Goal: Task Accomplishment & Management: Complete application form

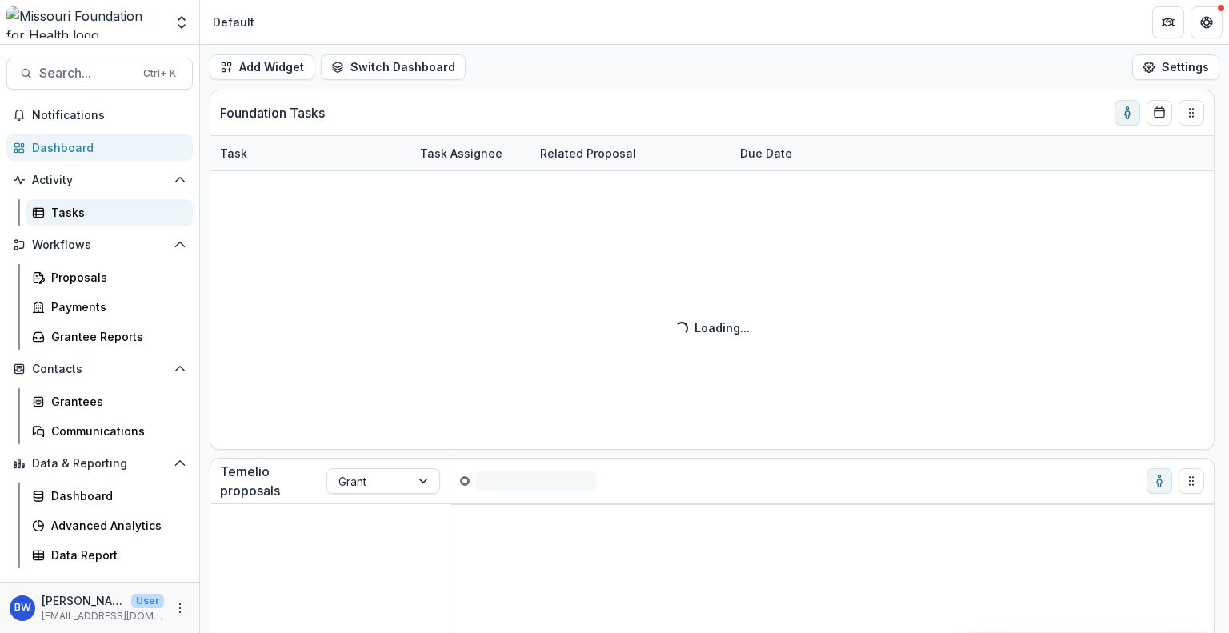
click at [115, 210] on div "Tasks" at bounding box center [115, 212] width 129 height 17
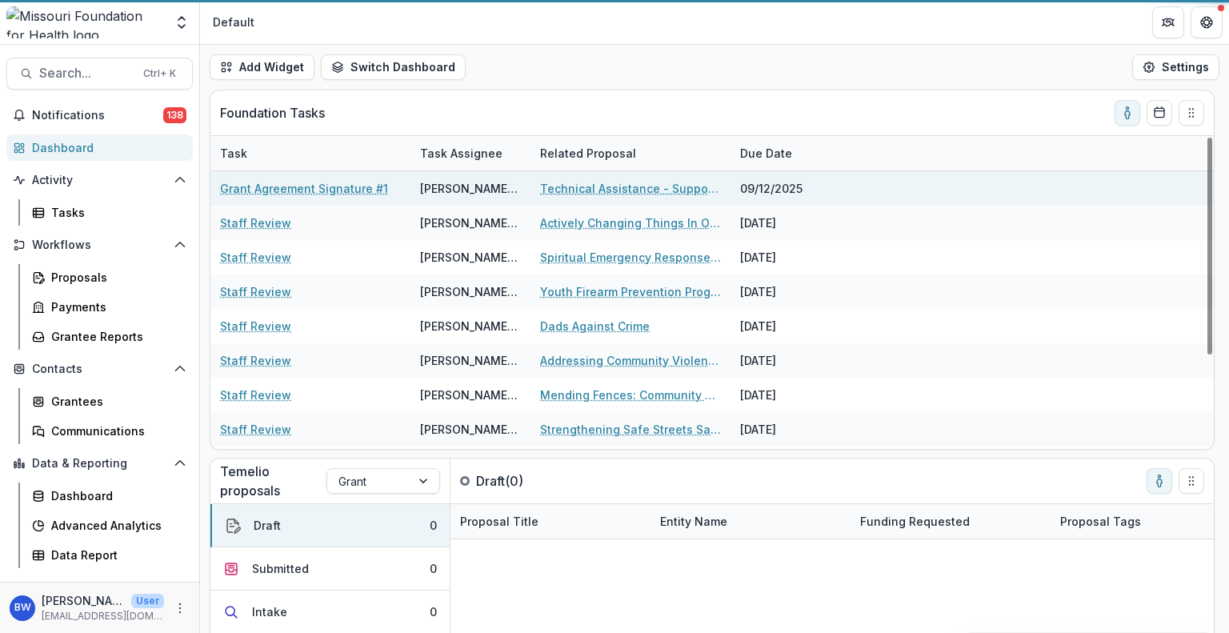
click at [303, 182] on link "Grant Agreement Signature #1" at bounding box center [304, 188] width 168 height 17
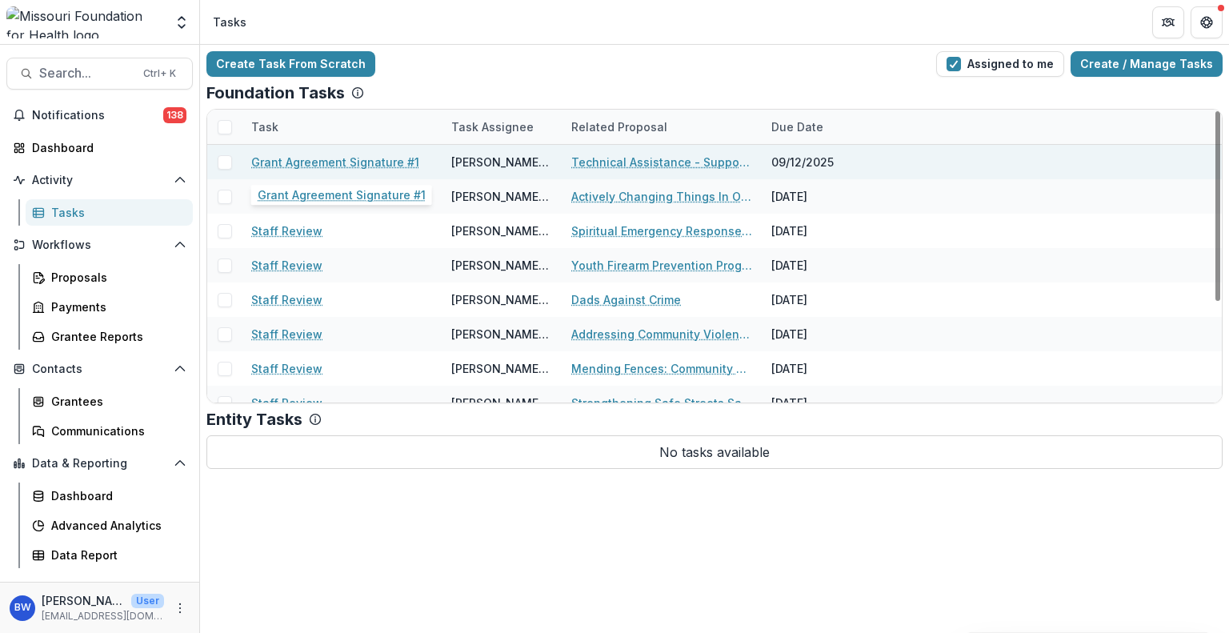
click at [325, 162] on link "Grant Agreement Signature #1" at bounding box center [335, 162] width 168 height 17
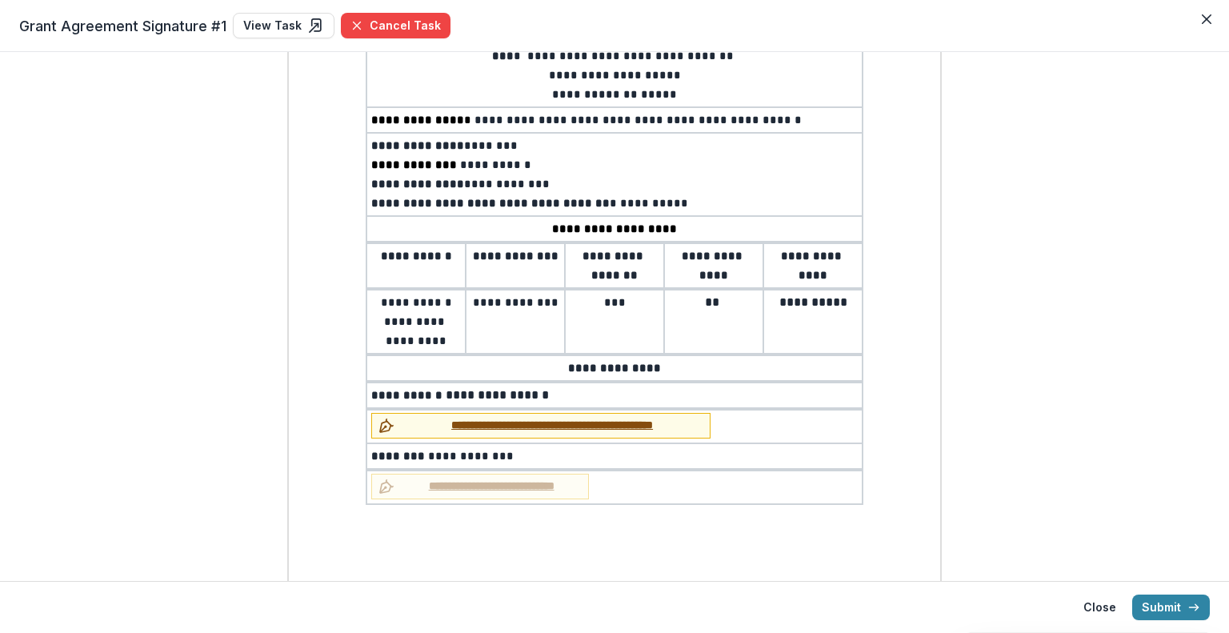
scroll to position [240, 0]
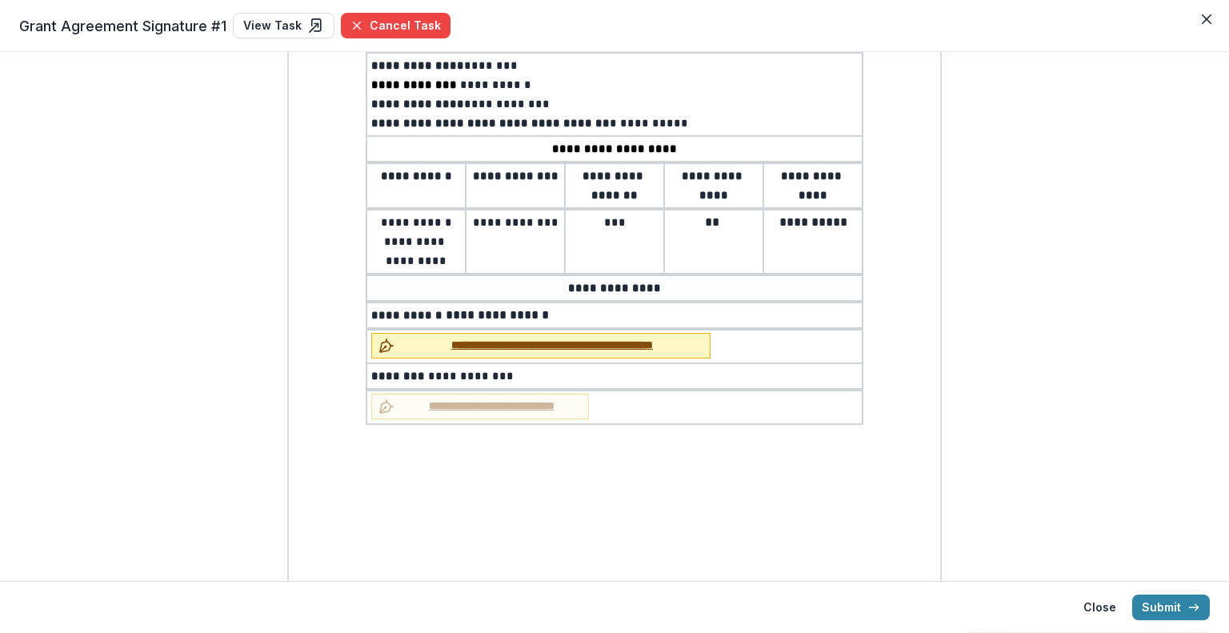
click at [465, 342] on span "**********" at bounding box center [552, 345] width 302 height 17
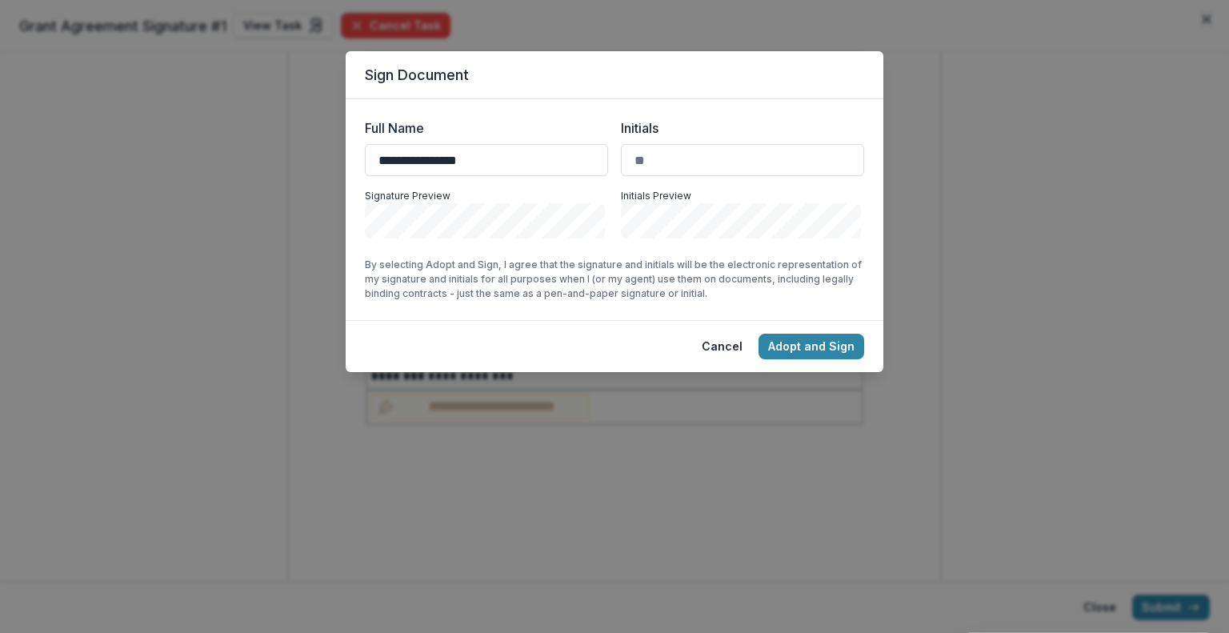
type input "**********"
type input "**"
click at [813, 342] on button "Adopt and Sign" at bounding box center [811, 347] width 106 height 26
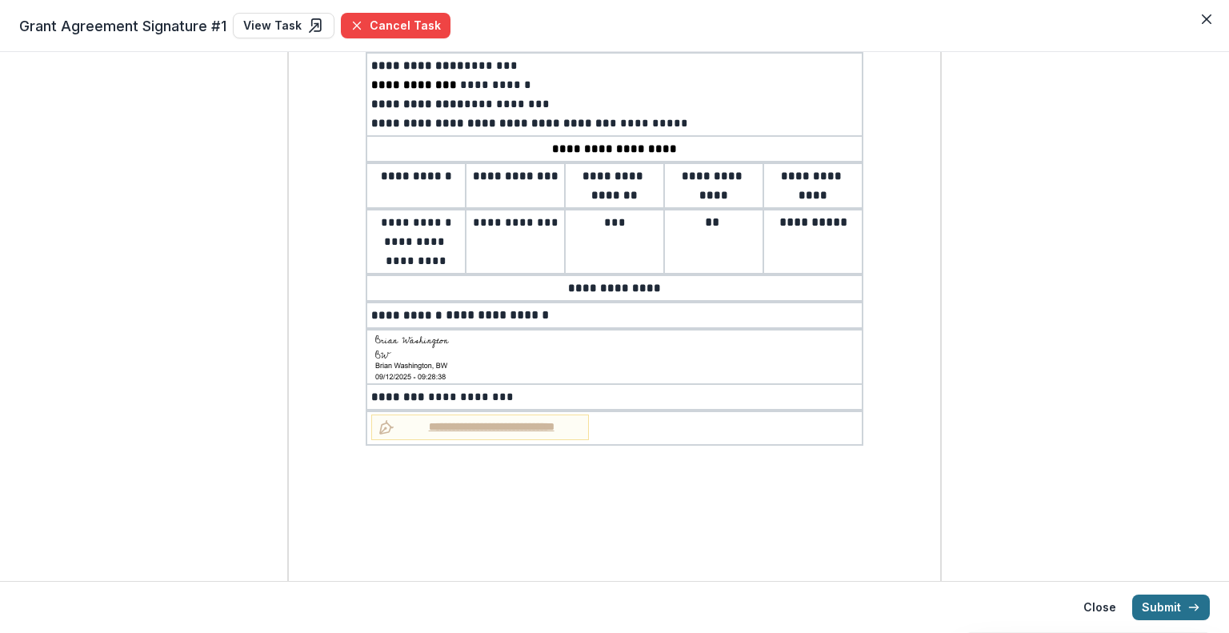
click at [1172, 607] on button "Submit" at bounding box center [1171, 607] width 78 height 26
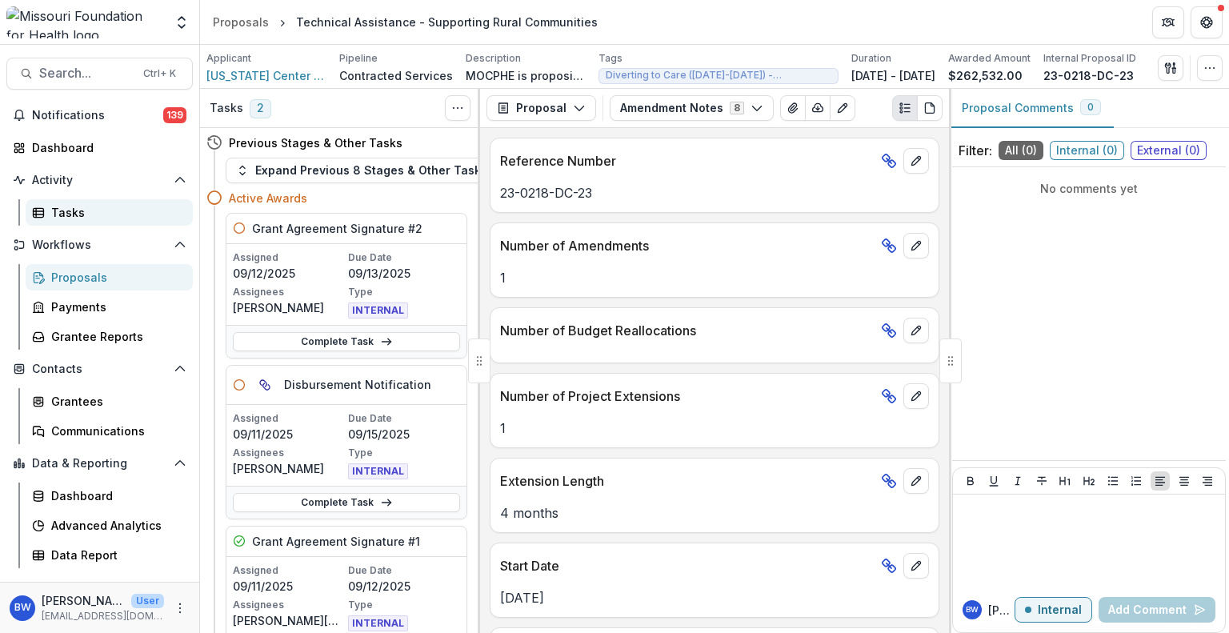
click at [102, 207] on div "Tasks" at bounding box center [115, 212] width 129 height 17
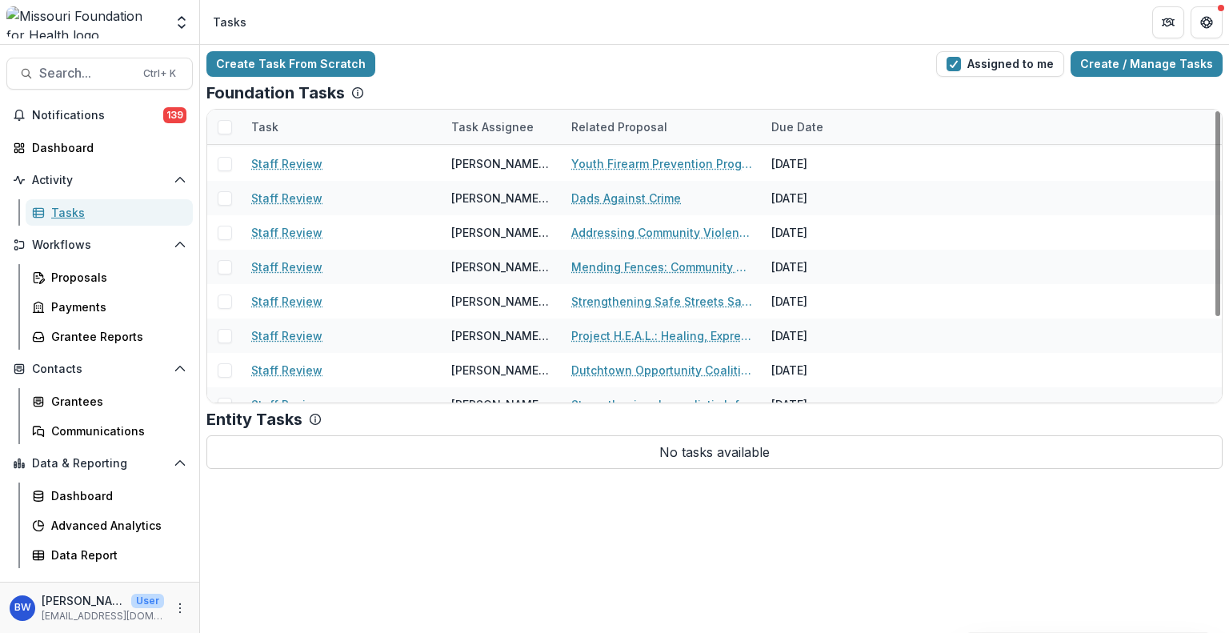
scroll to position [40, 0]
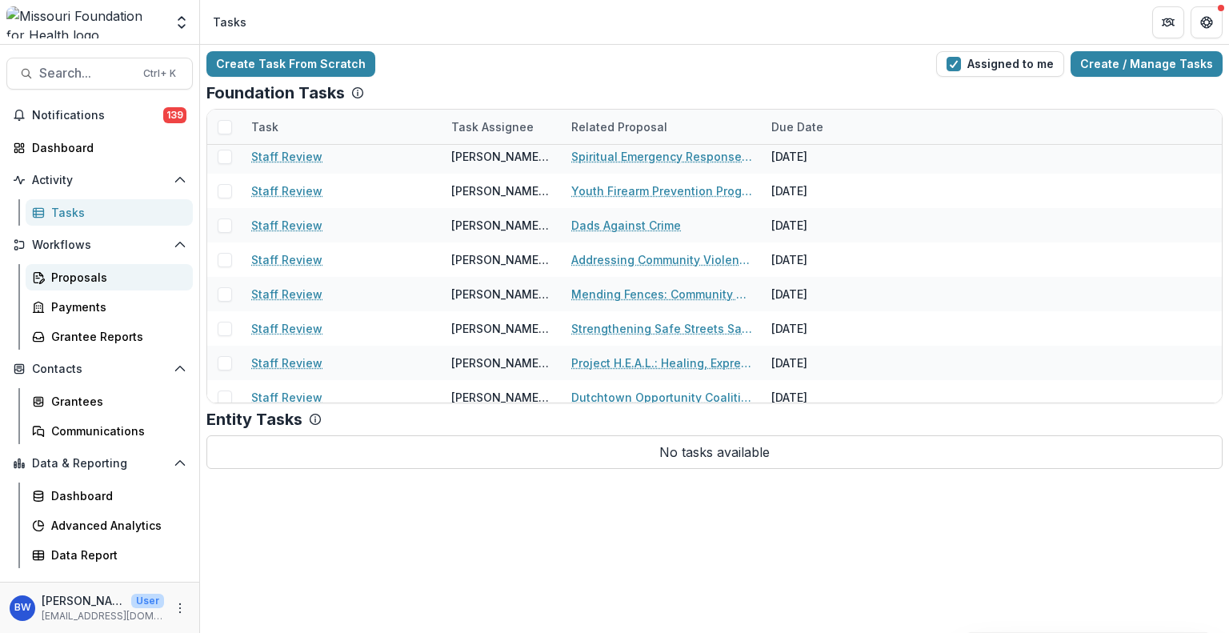
click at [102, 274] on div "Proposals" at bounding box center [115, 277] width 129 height 17
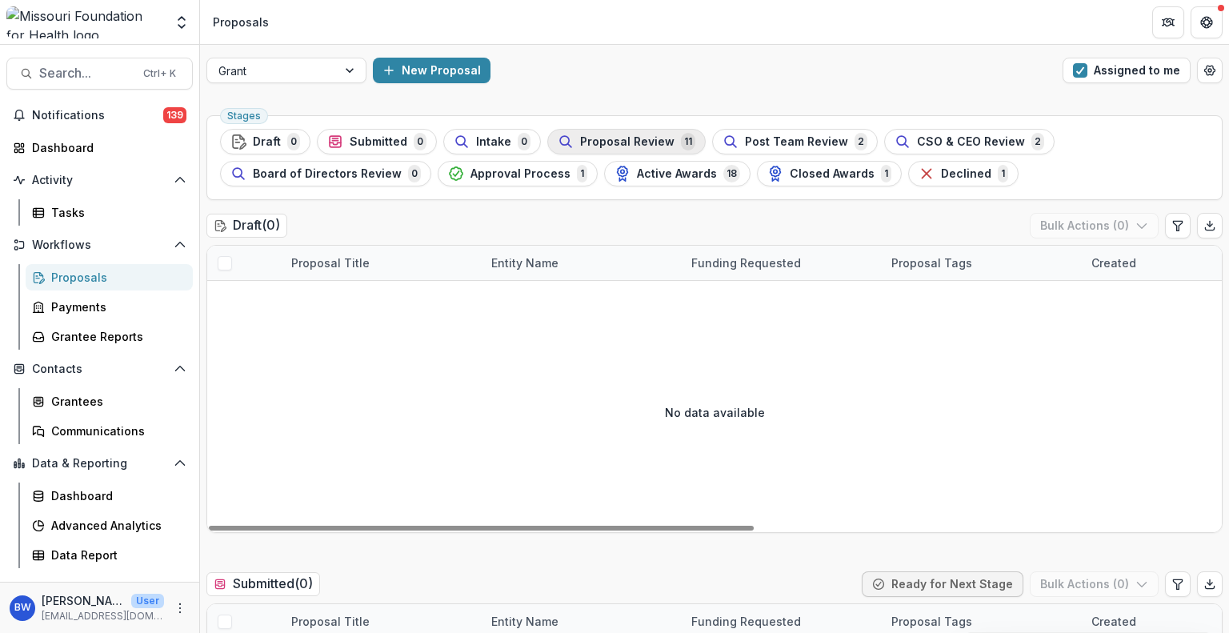
click at [629, 141] on span "Proposal Review" at bounding box center [627, 142] width 94 height 14
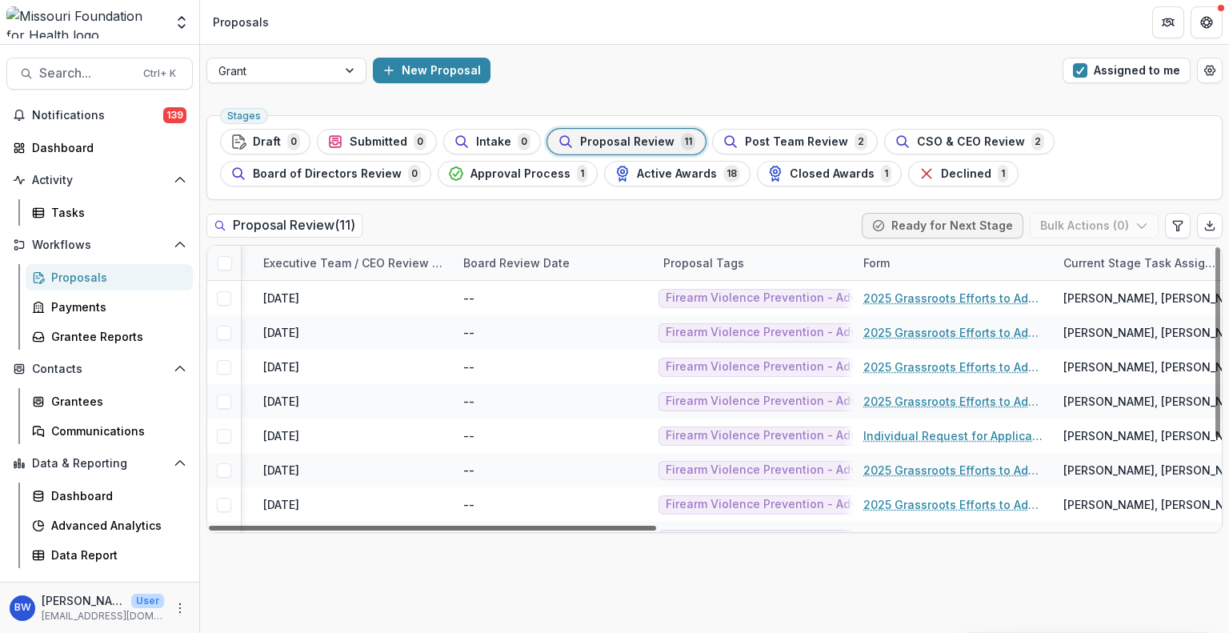
scroll to position [0, 928]
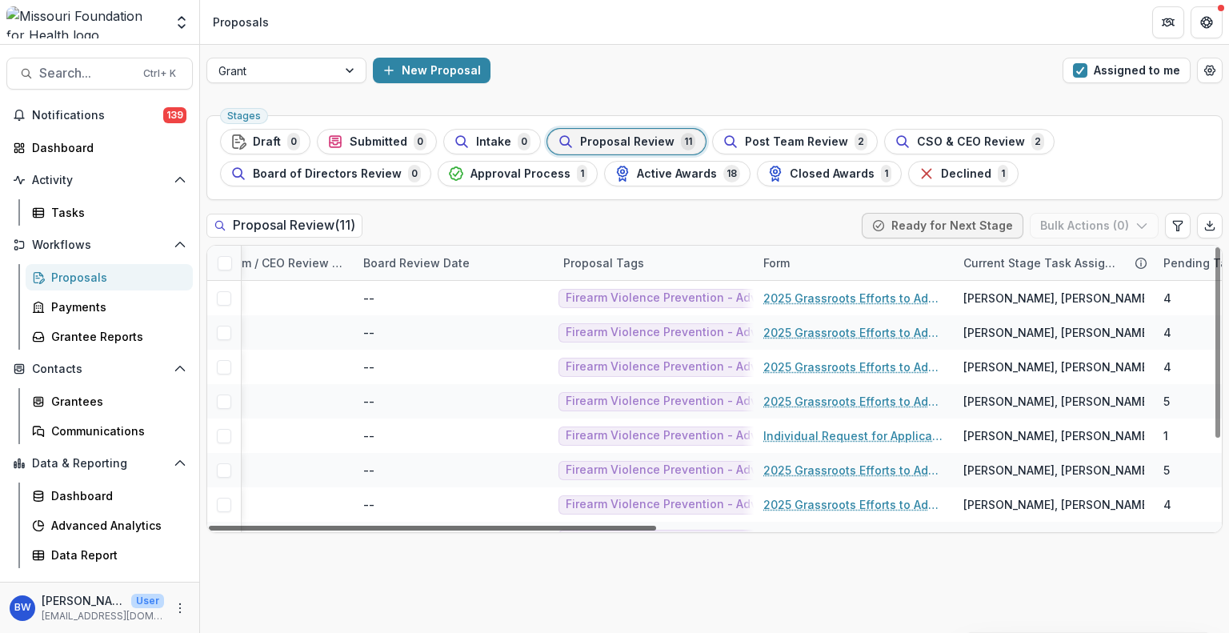
drag, startPoint x: 624, startPoint y: 529, endPoint x: 1034, endPoint y: 489, distance: 411.6
click at [656, 526] on div at bounding box center [432, 528] width 447 height 5
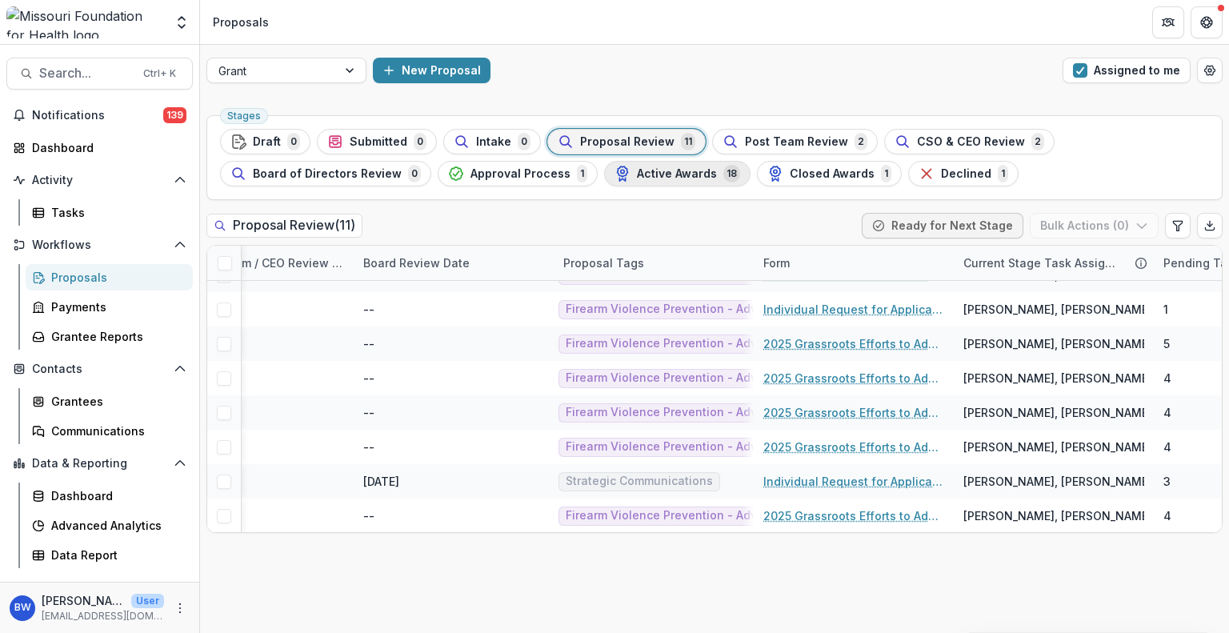
click at [659, 174] on span "Active Awards" at bounding box center [677, 174] width 80 height 14
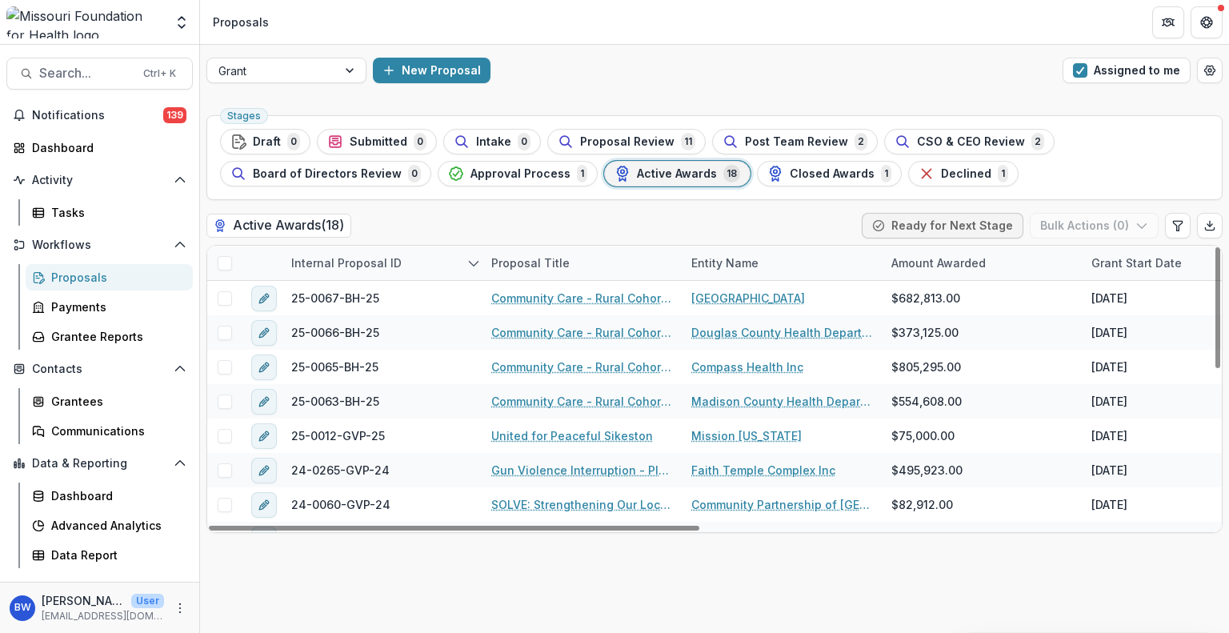
drag, startPoint x: 650, startPoint y: 527, endPoint x: 554, endPoint y: 596, distance: 118.1
click at [554, 530] on div at bounding box center [454, 528] width 490 height 5
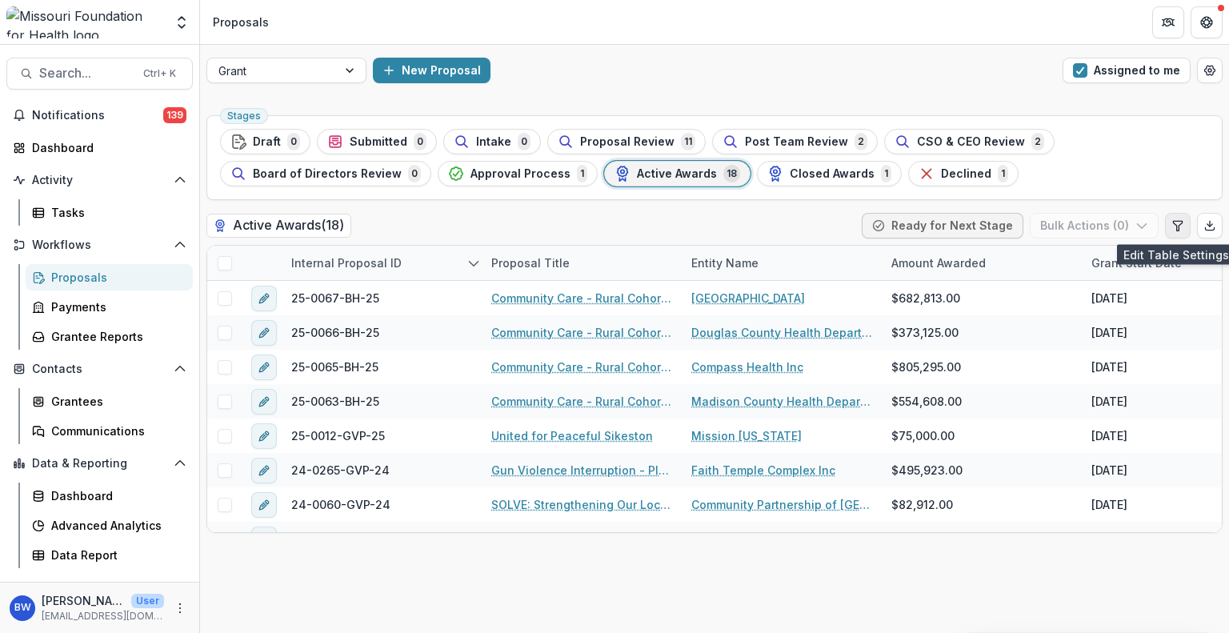
click at [1175, 231] on button "Edit table settings" at bounding box center [1178, 226] width 26 height 26
select select "******"
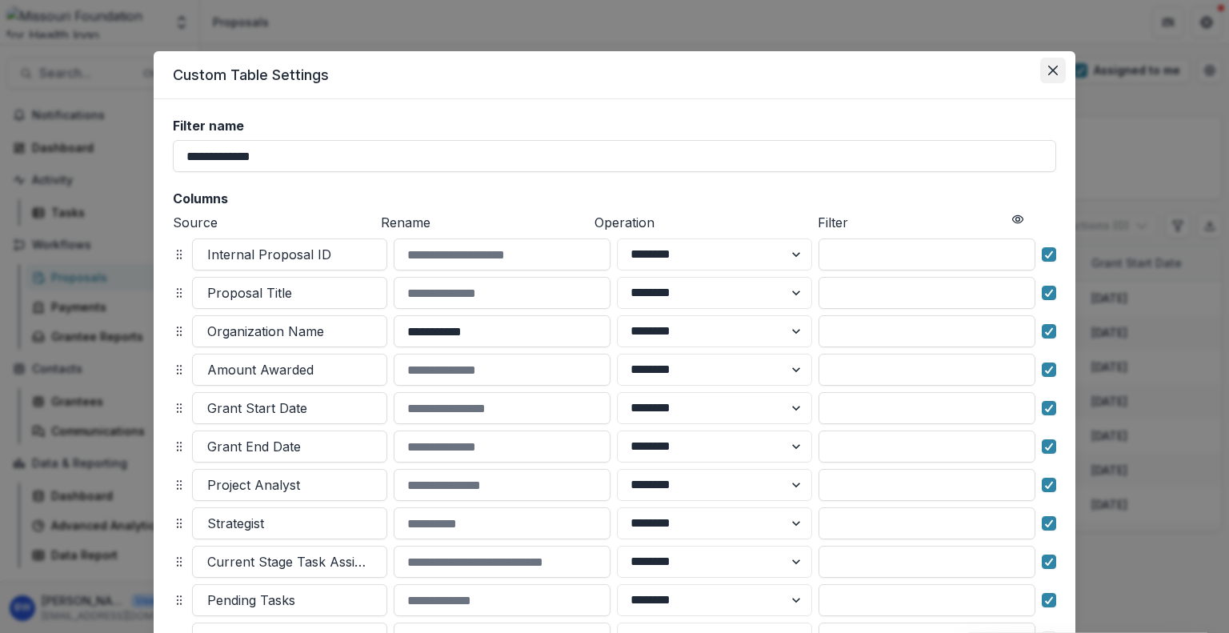
click at [1053, 70] on icon "Close" at bounding box center [1053, 71] width 10 height 10
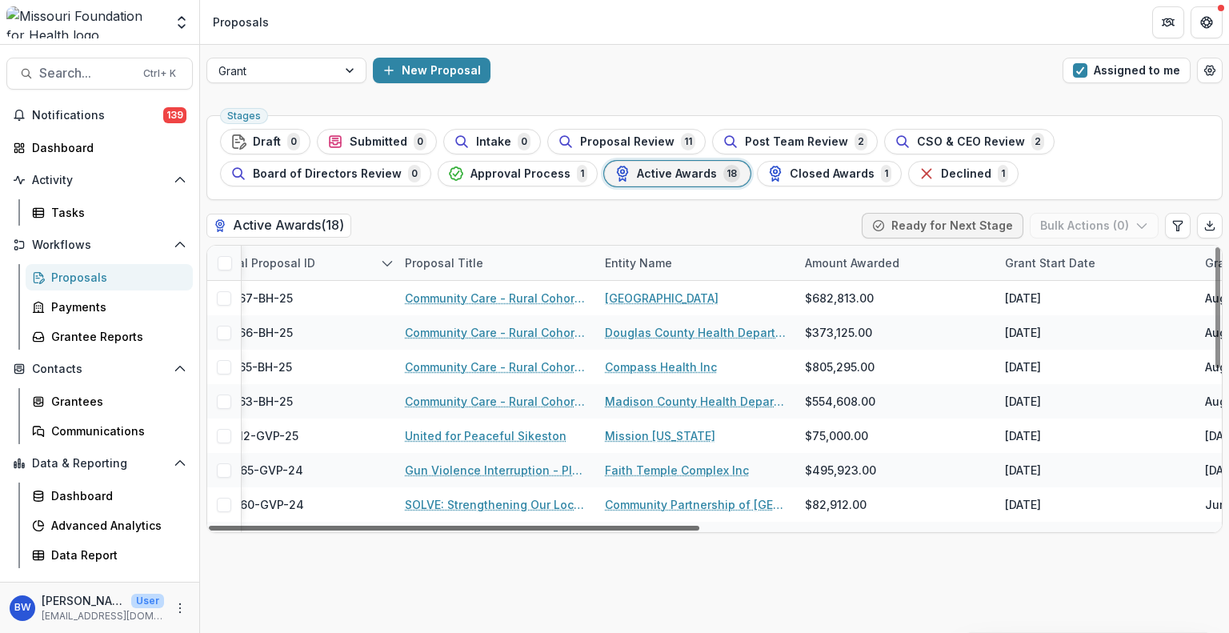
scroll to position [0, 35]
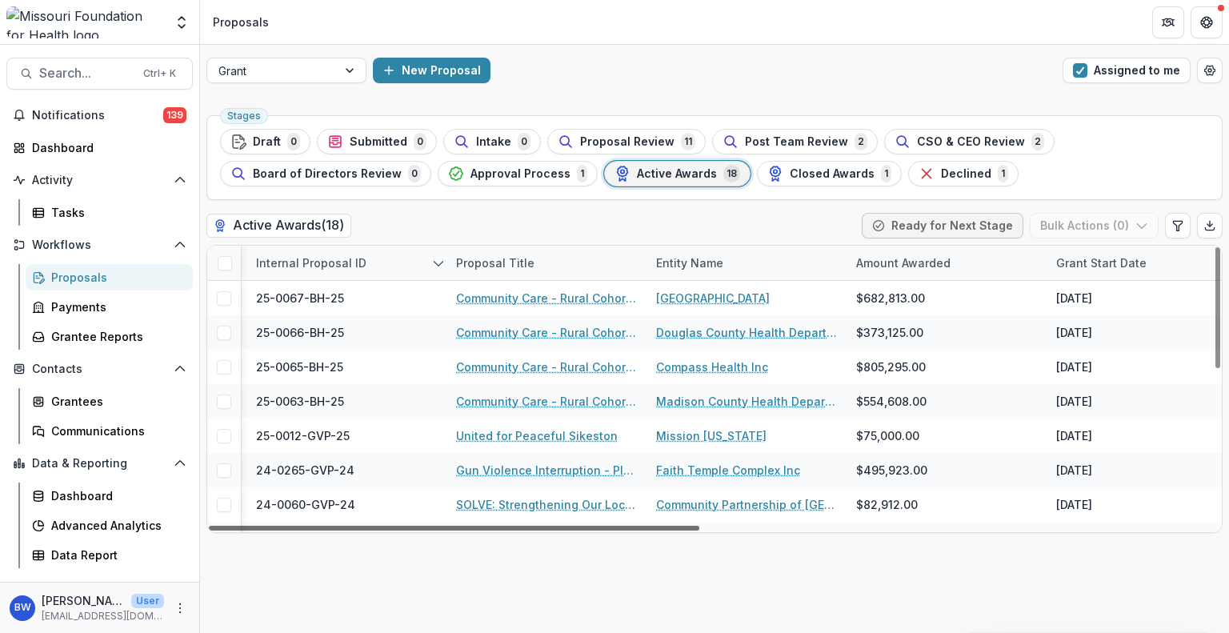
drag, startPoint x: 675, startPoint y: 524, endPoint x: 693, endPoint y: 540, distance: 23.8
click at [693, 530] on div at bounding box center [454, 528] width 490 height 5
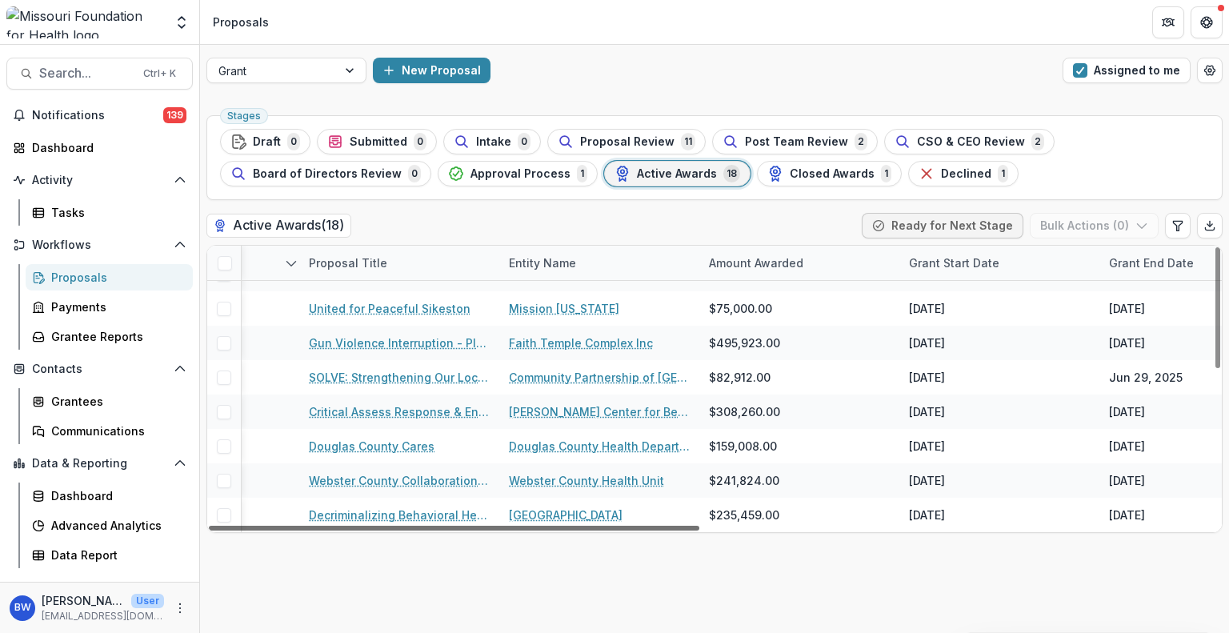
scroll to position [127, 138]
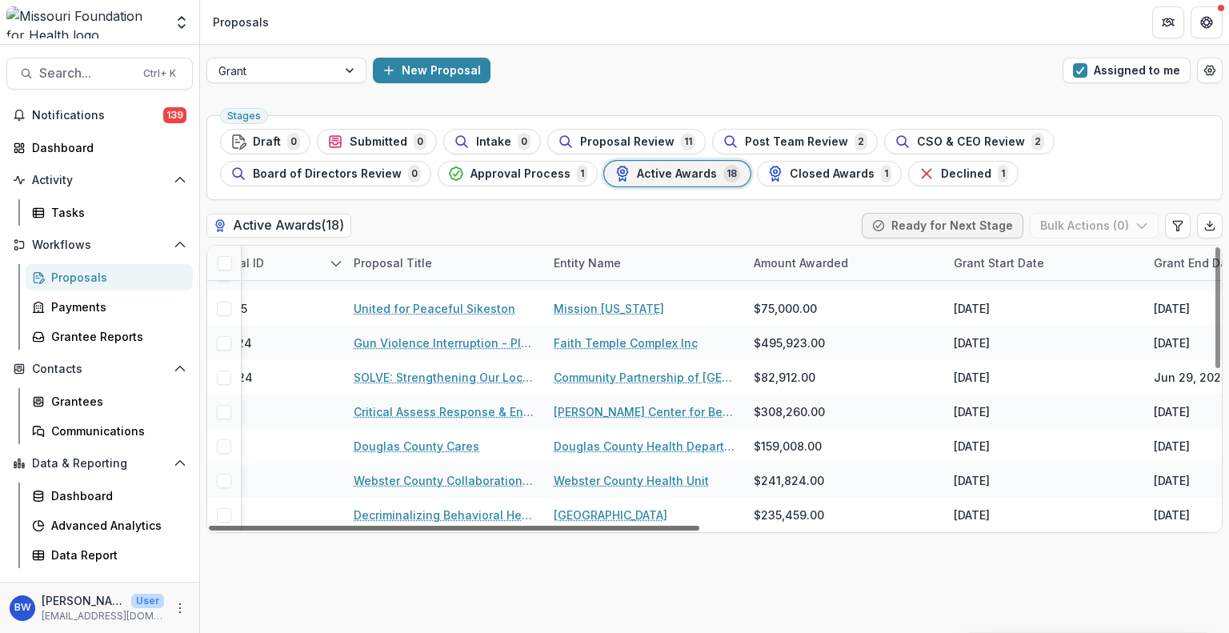
drag, startPoint x: 657, startPoint y: 527, endPoint x: 706, endPoint y: 530, distance: 49.7
click at [699, 530] on div at bounding box center [454, 528] width 490 height 5
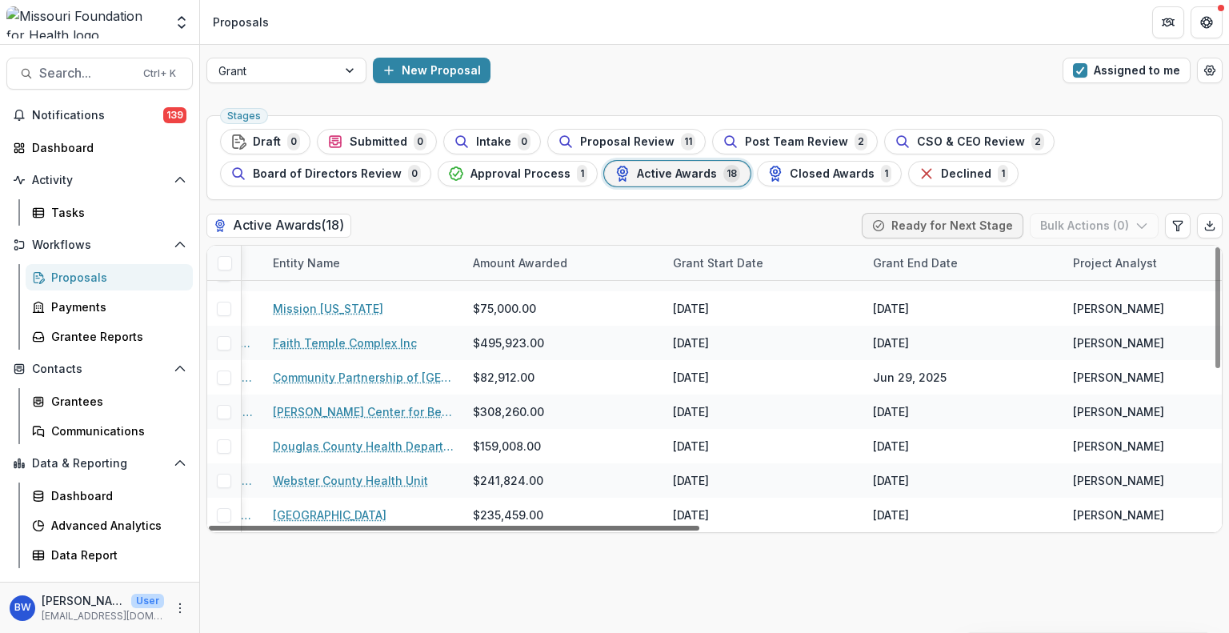
scroll to position [127, 512]
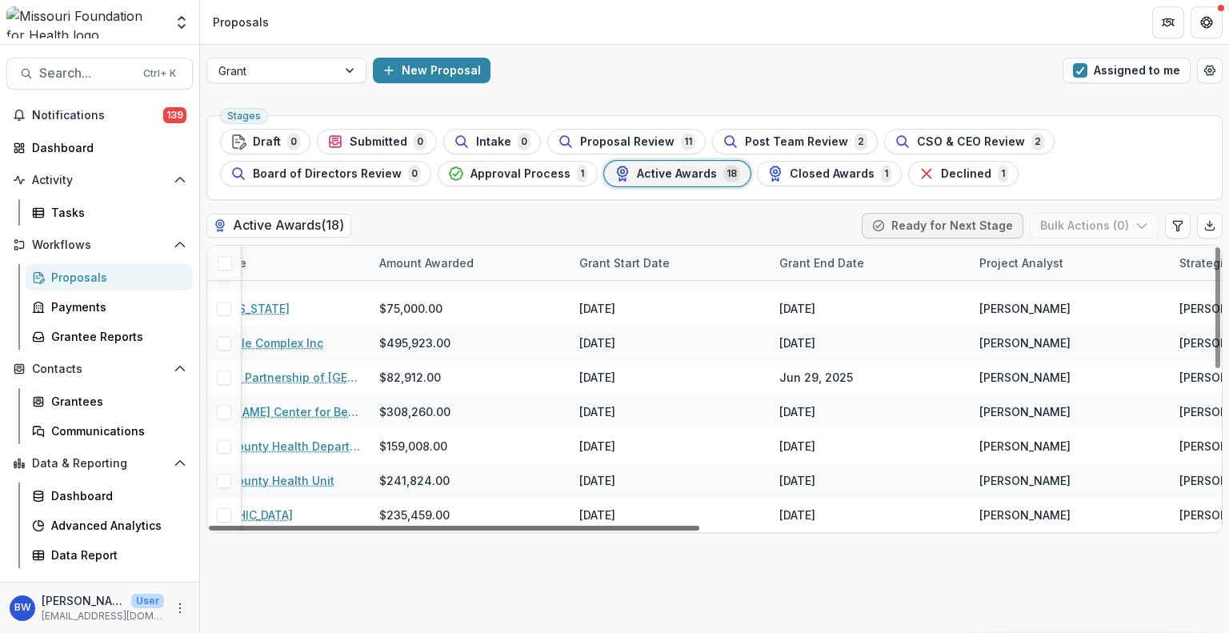
drag, startPoint x: 729, startPoint y: 524, endPoint x: 910, endPoint y: 541, distance: 181.6
click at [699, 530] on div at bounding box center [454, 528] width 490 height 5
click at [826, 254] on div "Grant End Date" at bounding box center [822, 262] width 104 height 17
click at [826, 335] on span "Sort Ascending" at bounding box center [843, 332] width 85 height 14
click at [862, 561] on div "Stages Draft 0 Submitted 0 Intake 0 Proposal Review 11 Post Team Review 2 CSO &…" at bounding box center [714, 371] width 1029 height 524
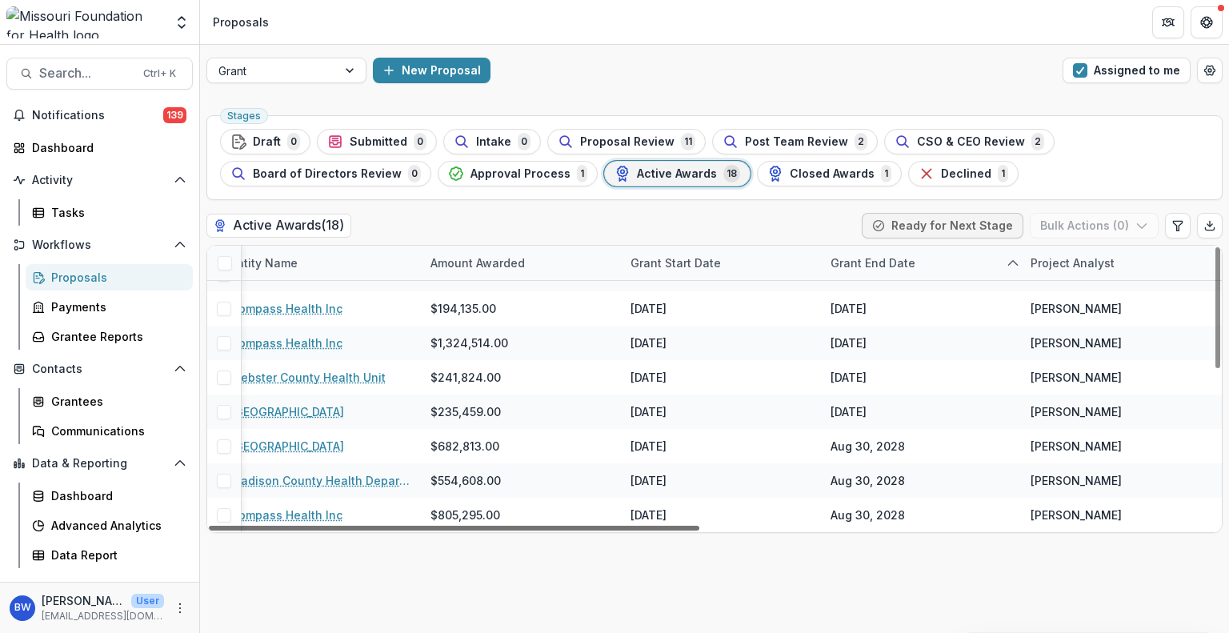
scroll to position [127, 493]
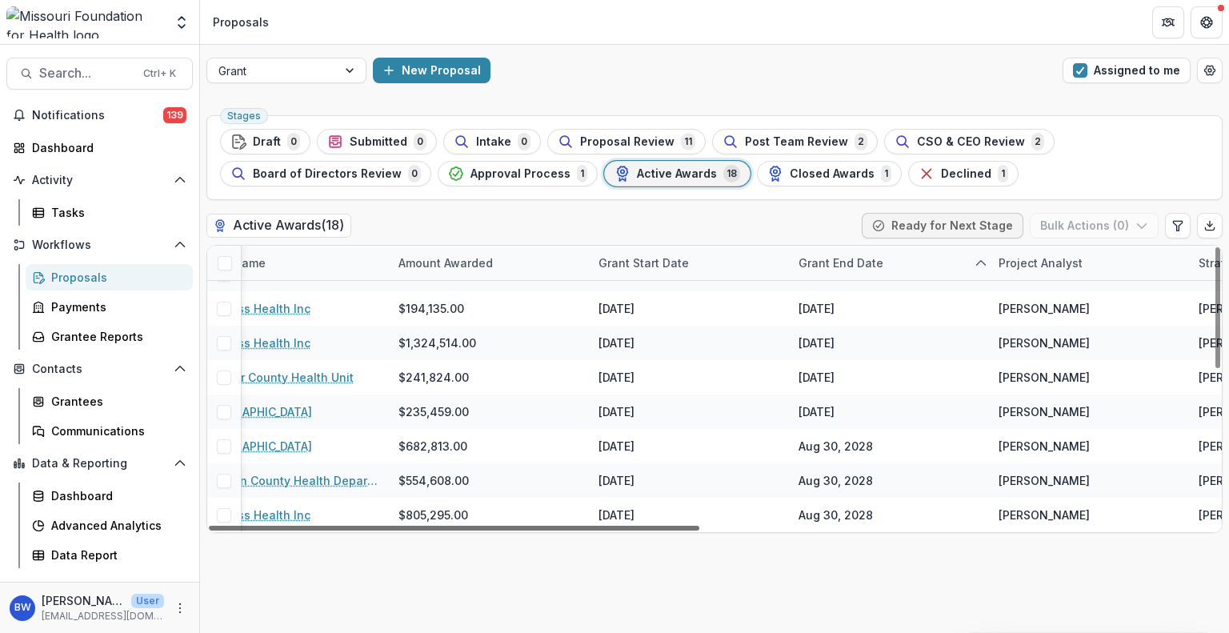
drag, startPoint x: 841, startPoint y: 526, endPoint x: 831, endPoint y: 555, distance: 31.1
click at [699, 530] on div at bounding box center [454, 528] width 490 height 5
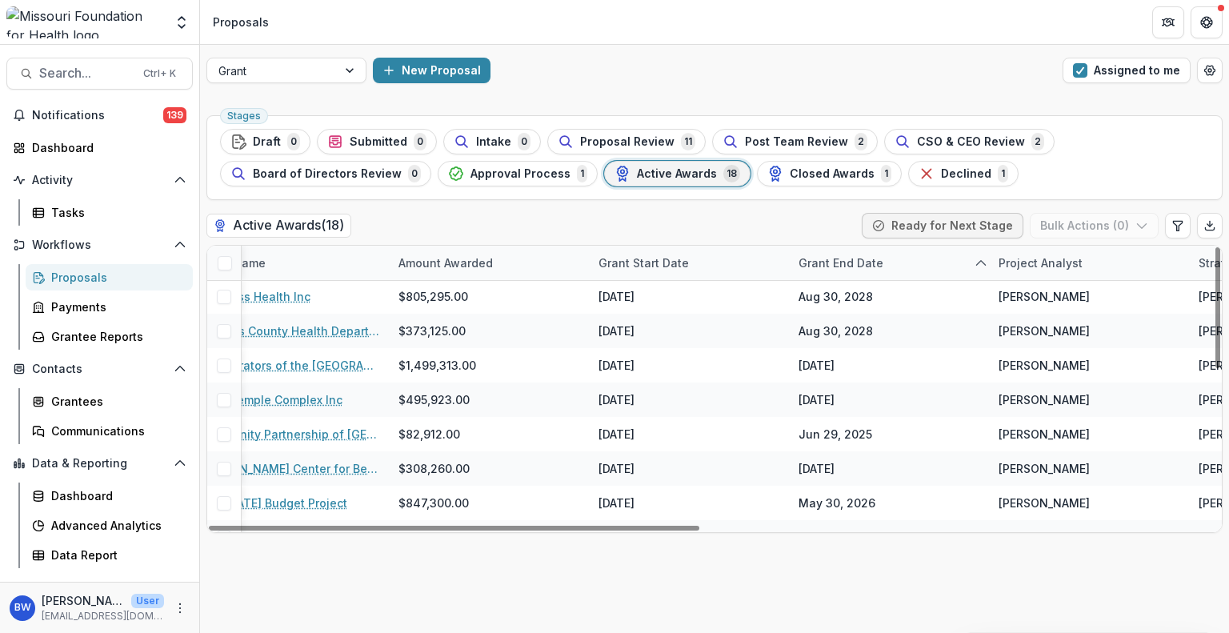
scroll to position [367, 493]
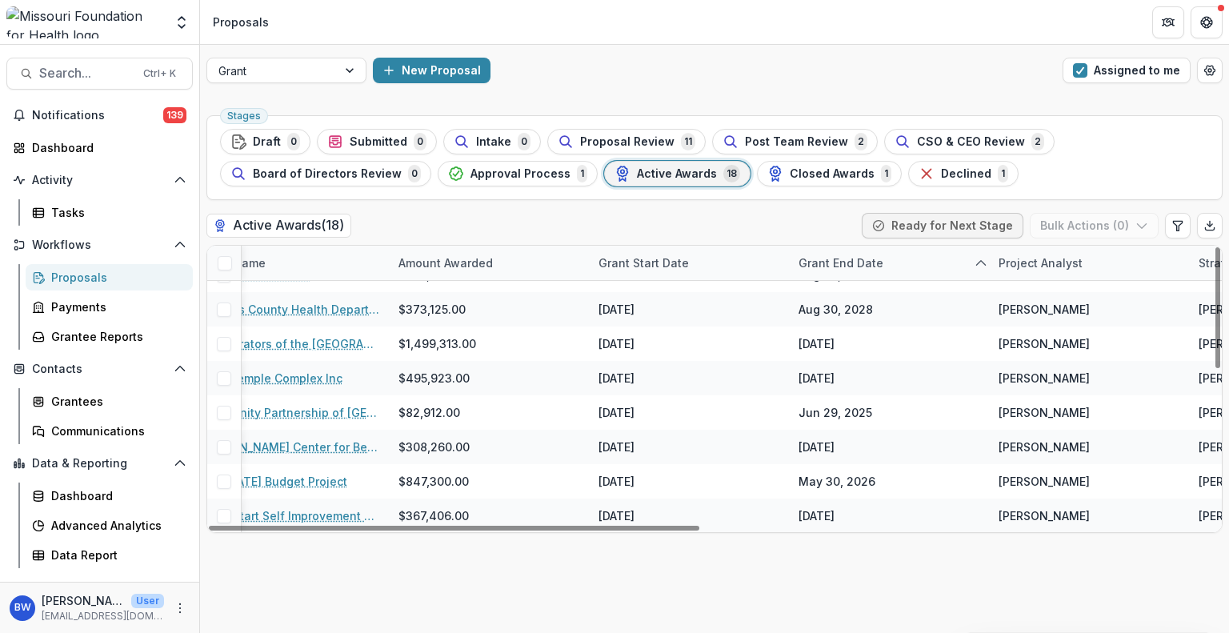
click at [864, 257] on div "Grant End Date" at bounding box center [841, 262] width 104 height 17
click at [885, 342] on button "Sort Ascending" at bounding box center [888, 331] width 192 height 26
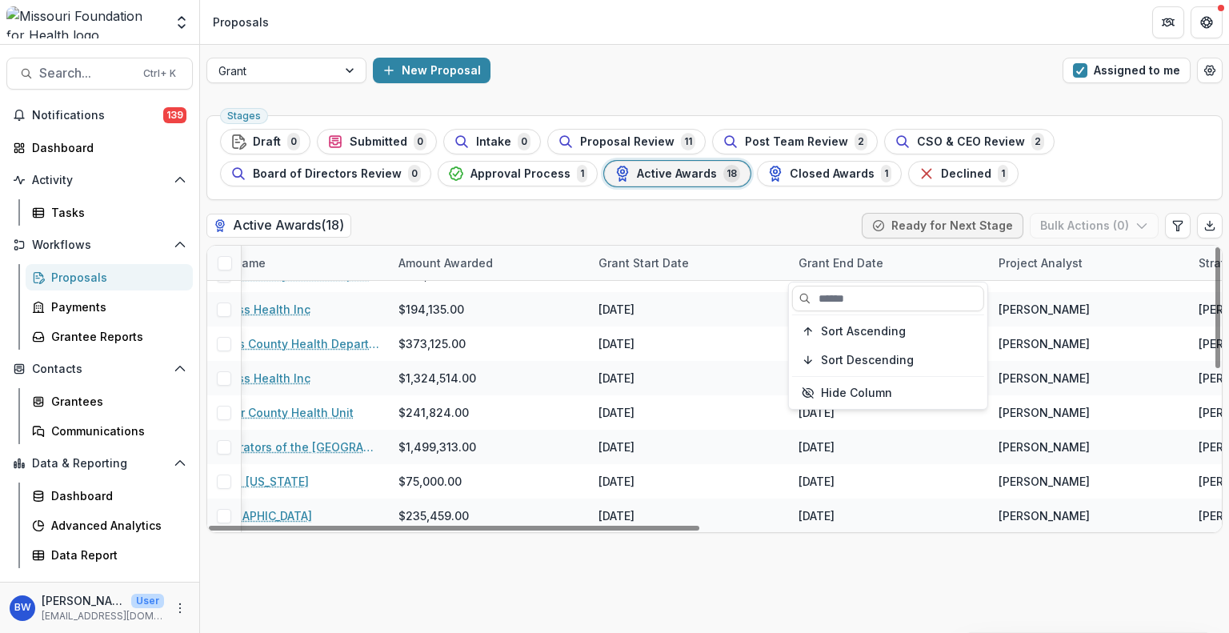
click at [873, 262] on div "Grant End Date" at bounding box center [841, 262] width 104 height 17
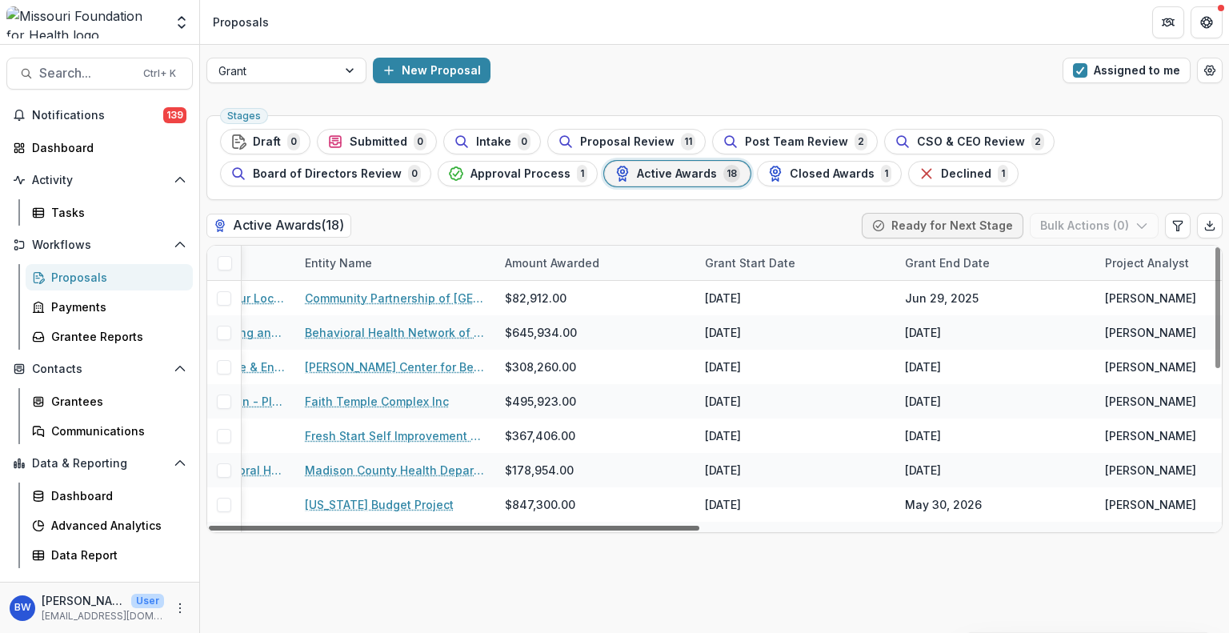
scroll to position [0, 433]
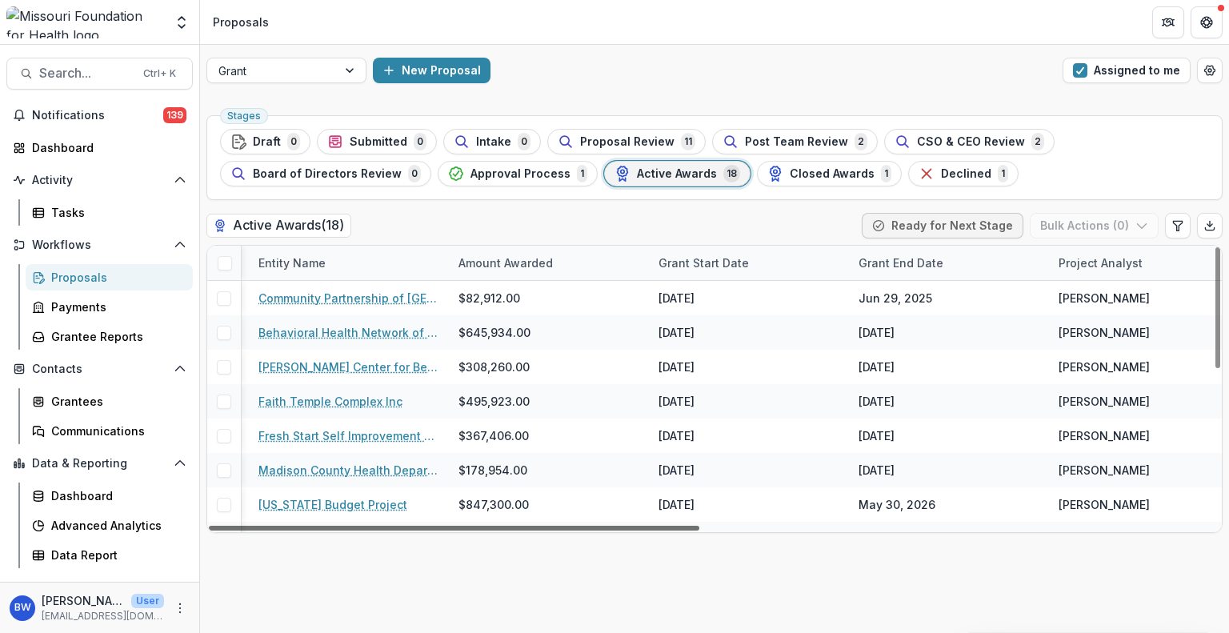
drag, startPoint x: 882, startPoint y: 527, endPoint x: 853, endPoint y: 556, distance: 40.7
click at [699, 530] on div at bounding box center [454, 528] width 490 height 5
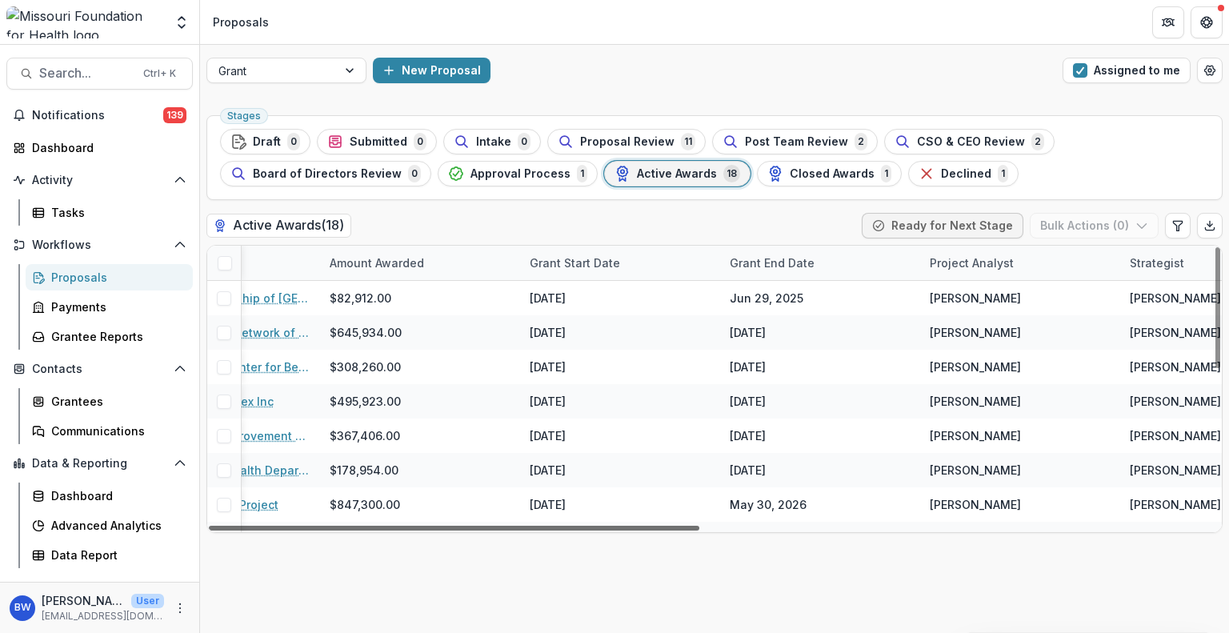
scroll to position [0, 125]
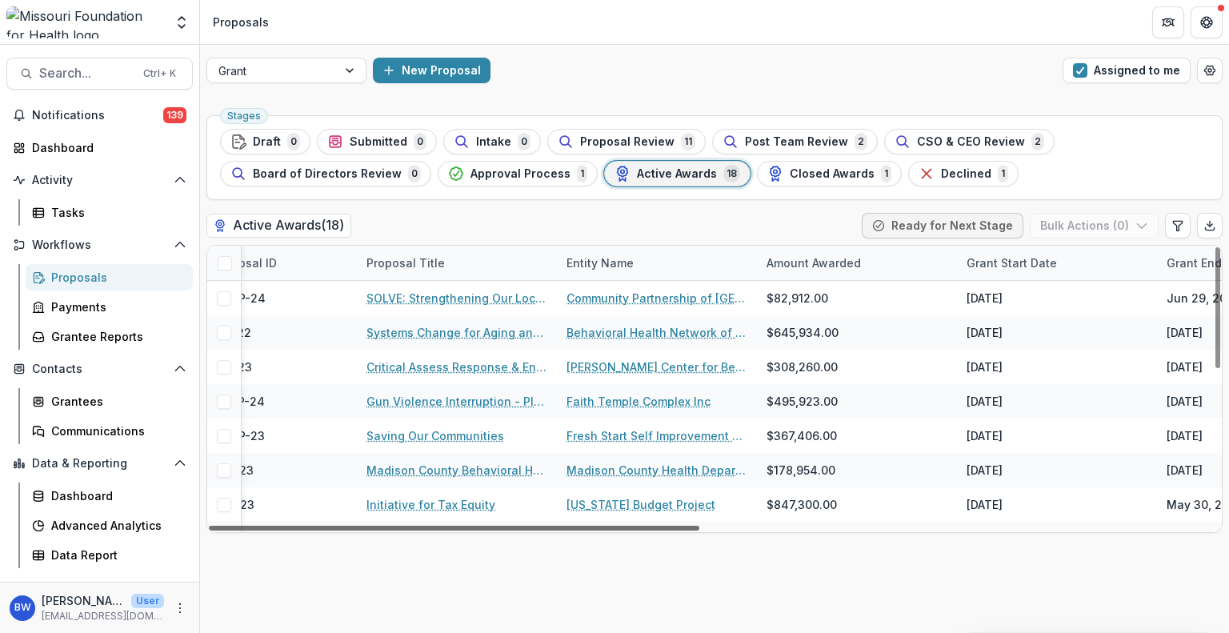
drag, startPoint x: 890, startPoint y: 529, endPoint x: 741, endPoint y: 537, distance: 149.0
click at [699, 530] on div at bounding box center [454, 528] width 490 height 5
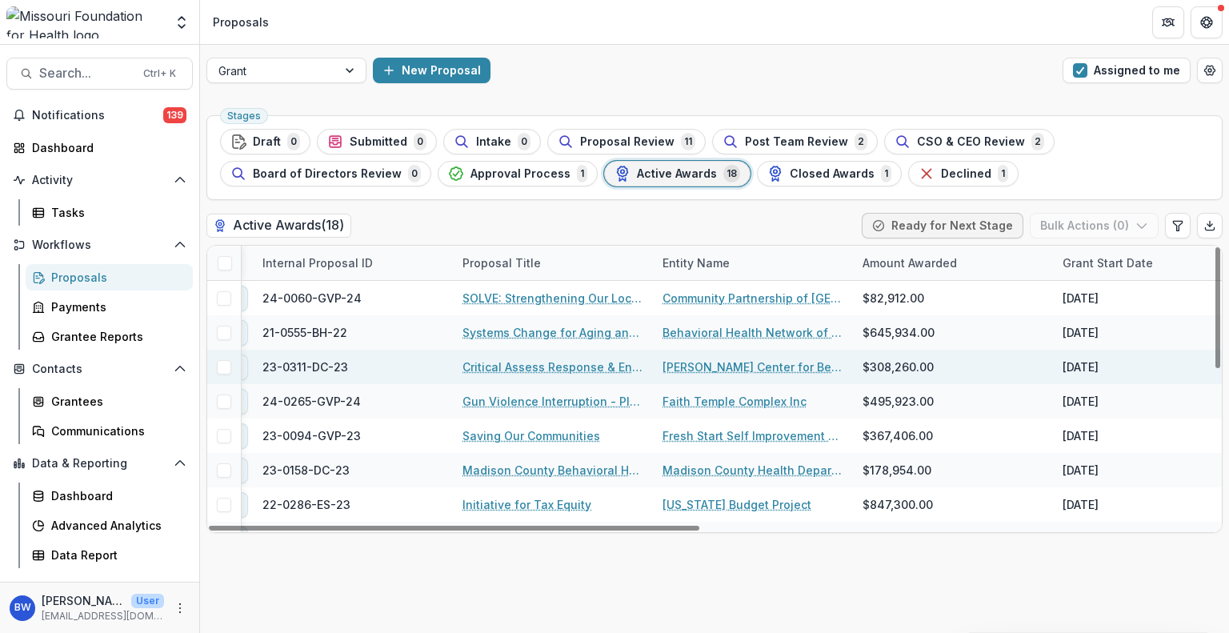
scroll to position [367, 0]
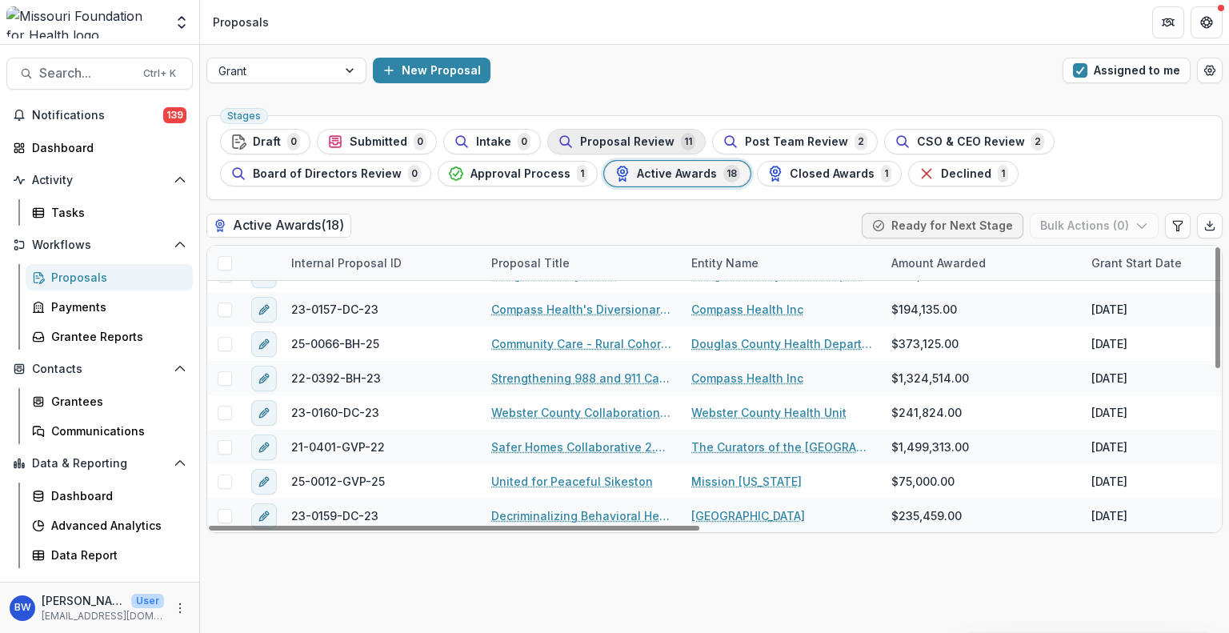
click at [657, 135] on span "Proposal Review" at bounding box center [627, 142] width 94 height 14
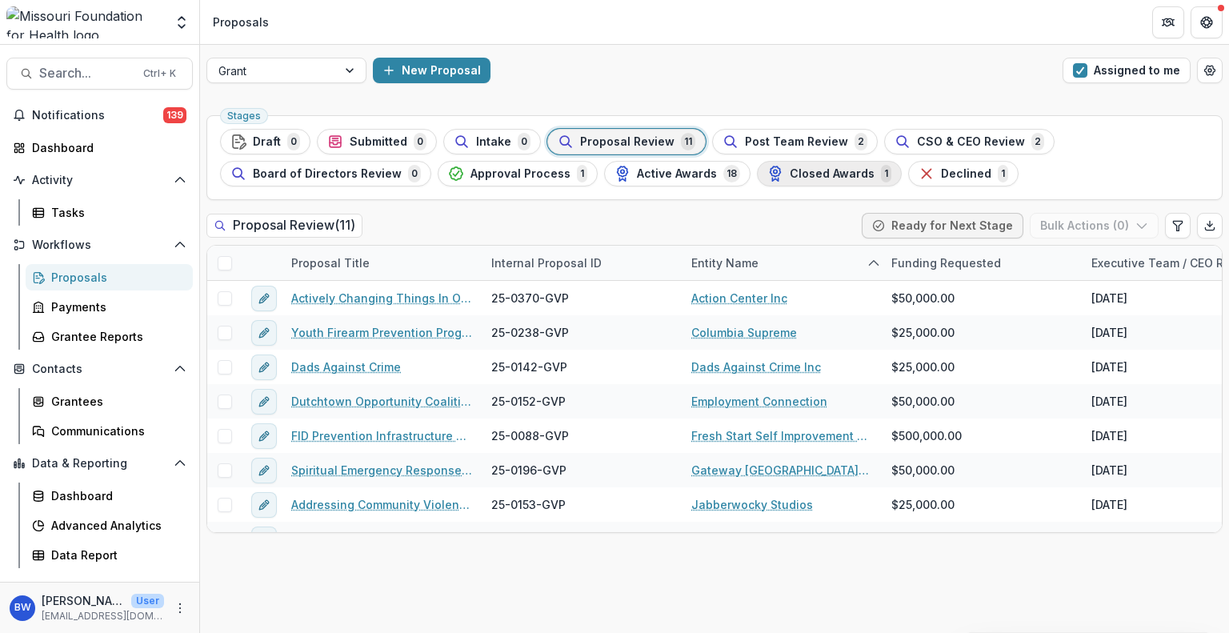
click at [792, 170] on span "Closed Awards" at bounding box center [832, 174] width 85 height 14
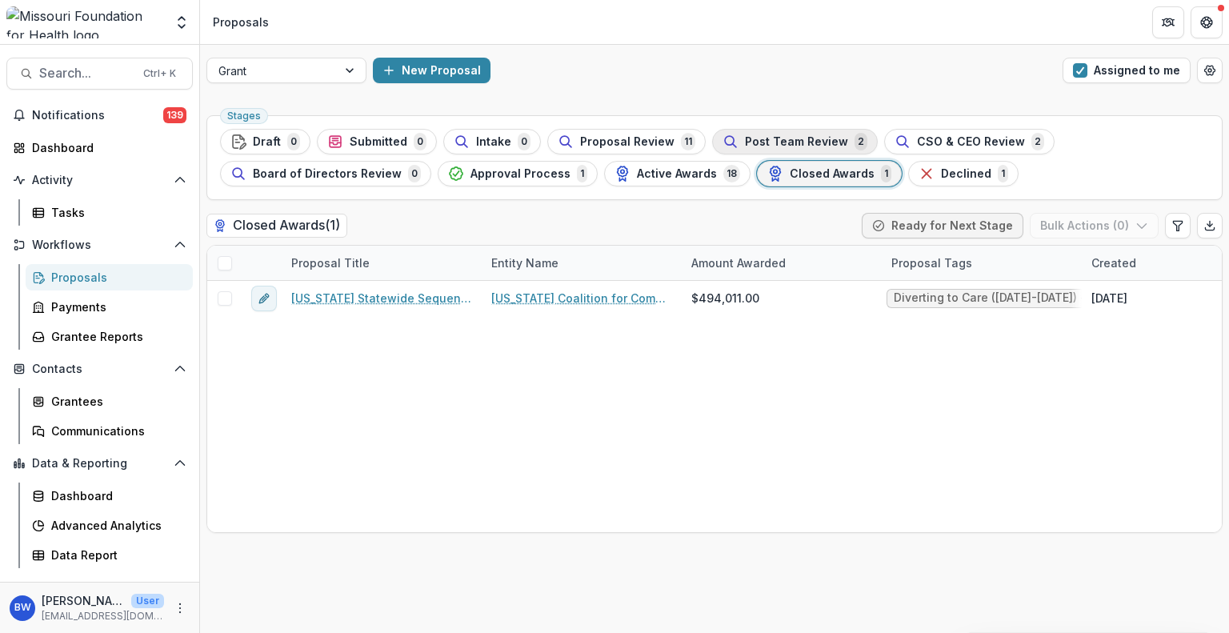
click at [758, 137] on span "Post Team Review" at bounding box center [796, 142] width 103 height 14
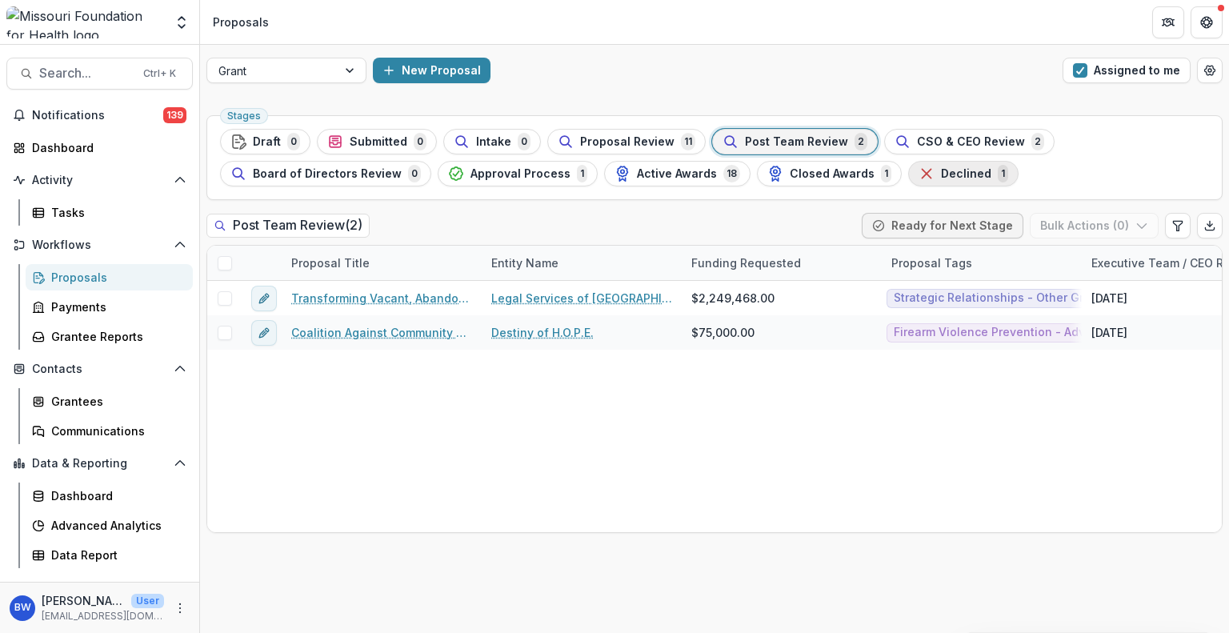
click at [942, 166] on div "Declined 1" at bounding box center [963, 174] width 90 height 18
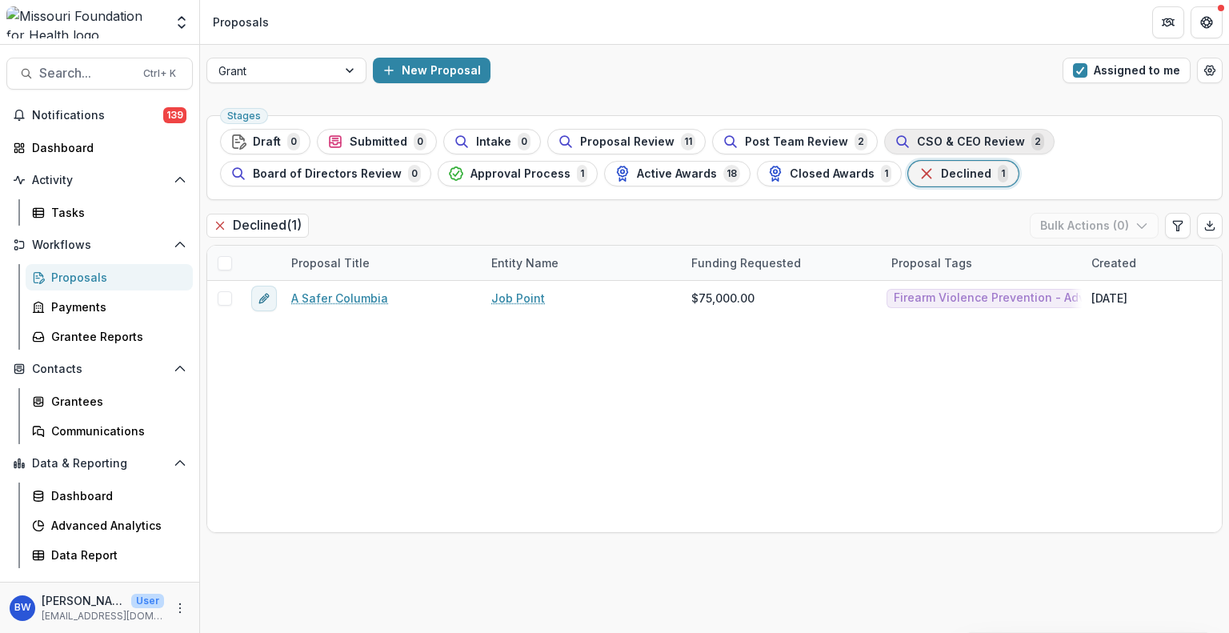
click at [894, 134] on icon "button" at bounding box center [902, 142] width 16 height 16
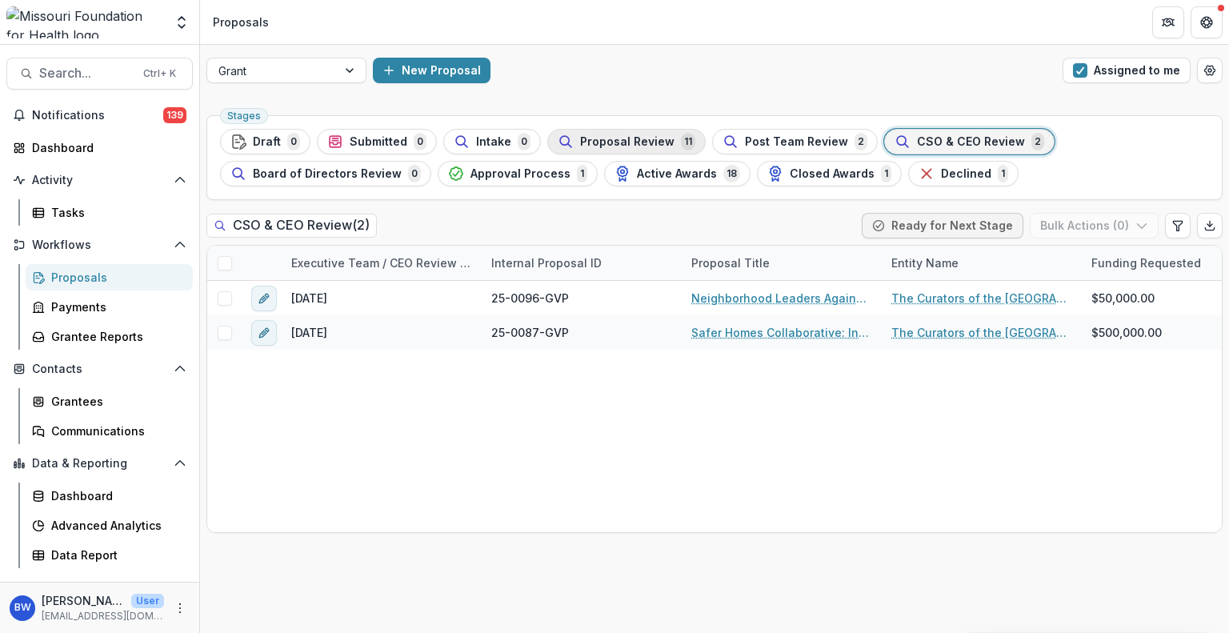
click at [637, 143] on span "Proposal Review" at bounding box center [627, 142] width 94 height 14
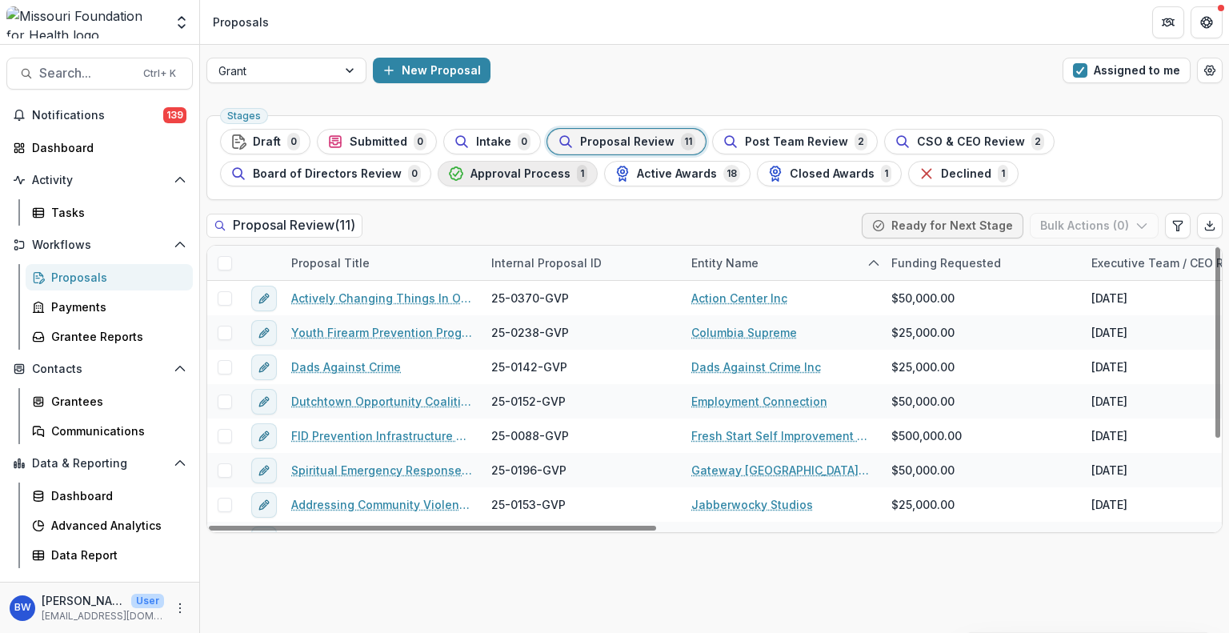
click at [506, 174] on span "Approval Process" at bounding box center [520, 174] width 100 height 14
